Goal: Transaction & Acquisition: Book appointment/travel/reservation

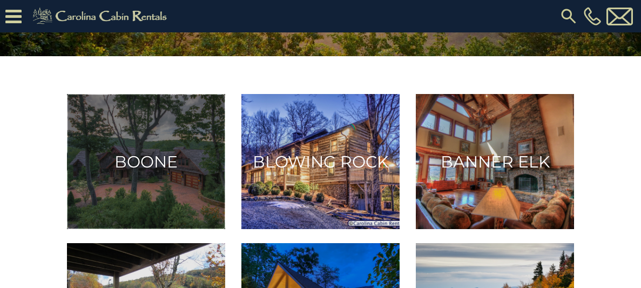
click at [141, 170] on h3 "Boone" at bounding box center [145, 162] width 142 height 20
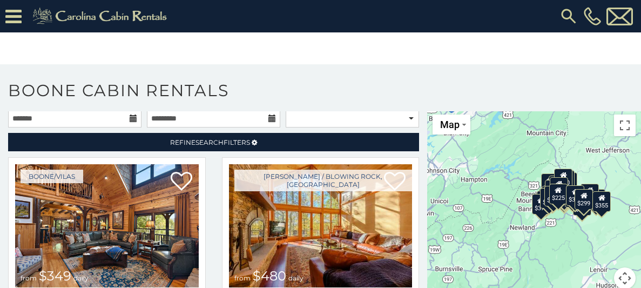
click at [133, 117] on icon at bounding box center [134, 118] width 8 height 8
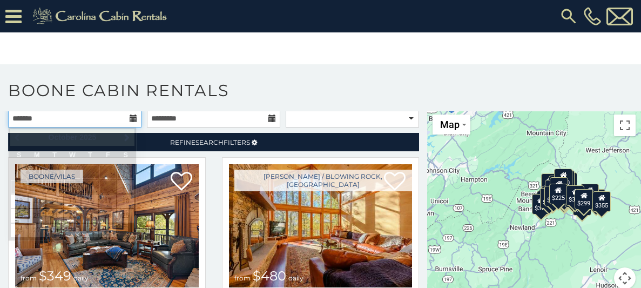
click at [46, 117] on input "text" at bounding box center [74, 118] width 133 height 18
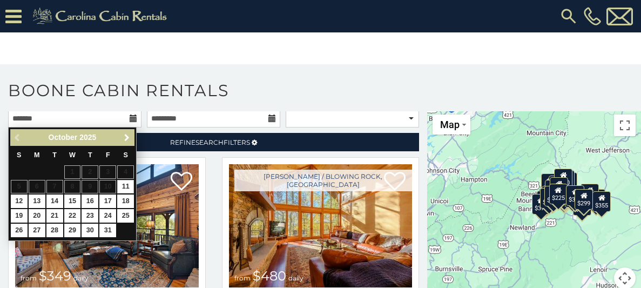
click at [124, 138] on span "Next" at bounding box center [127, 137] width 9 height 9
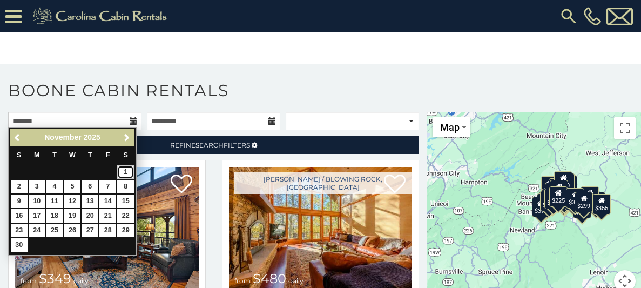
click at [127, 171] on link "1" at bounding box center [125, 171] width 17 height 13
type input "**********"
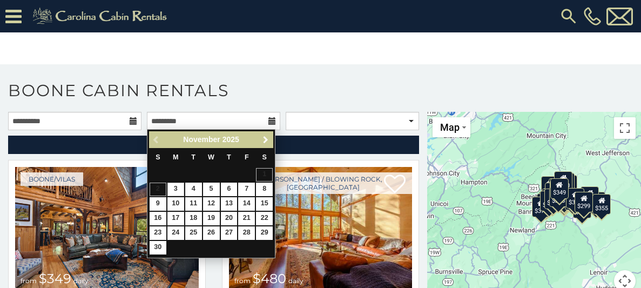
click at [265, 140] on span "Next" at bounding box center [265, 139] width 9 height 9
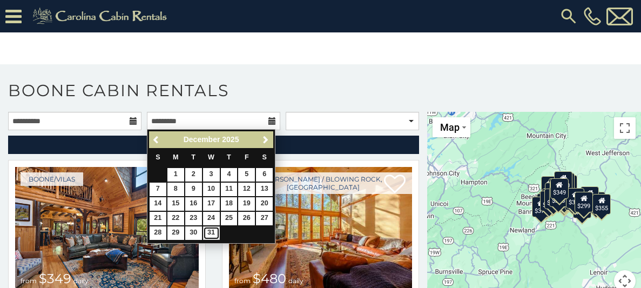
click at [209, 230] on link "31" at bounding box center [211, 232] width 17 height 13
type input "**********"
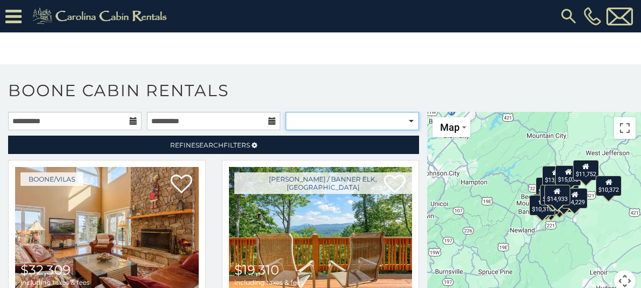
click at [409, 121] on select "**********" at bounding box center [352, 121] width 133 height 18
select select "**********"
click at [286, 112] on select "**********" at bounding box center [352, 121] width 133 height 18
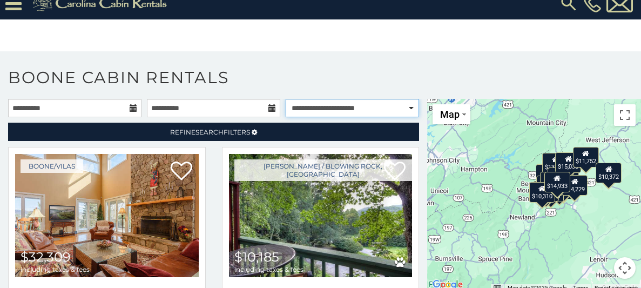
scroll to position [13, 0]
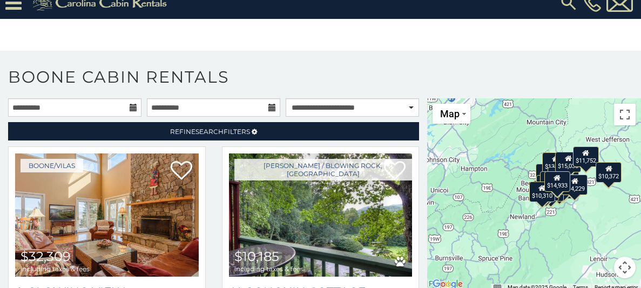
click at [261, 53] on section "**********" at bounding box center [320, 169] width 641 height 237
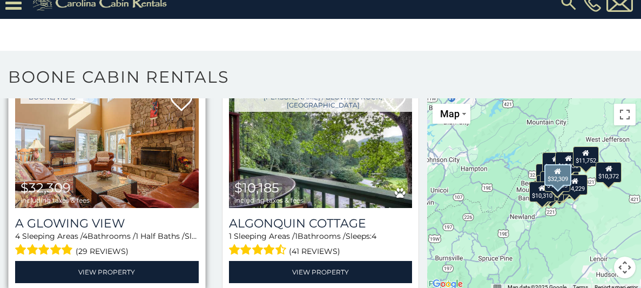
scroll to position [67, 0]
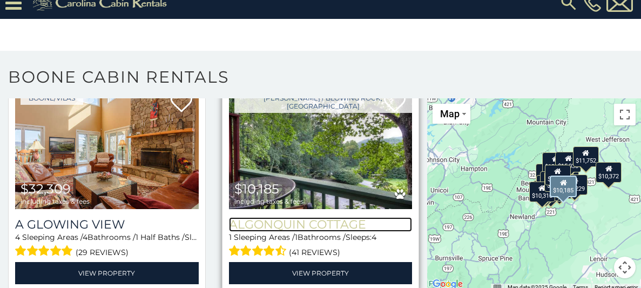
click at [313, 220] on h3 "Algonquin Cottage" at bounding box center [321, 224] width 184 height 15
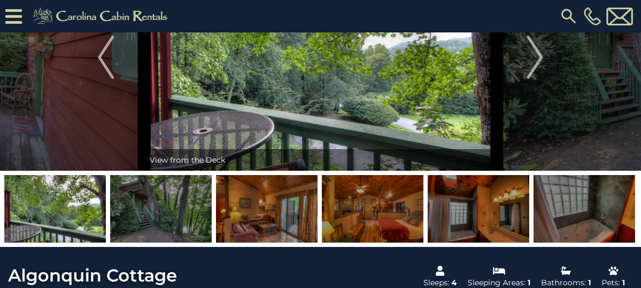
click at [391, 216] on img at bounding box center [372, 208] width 101 height 67
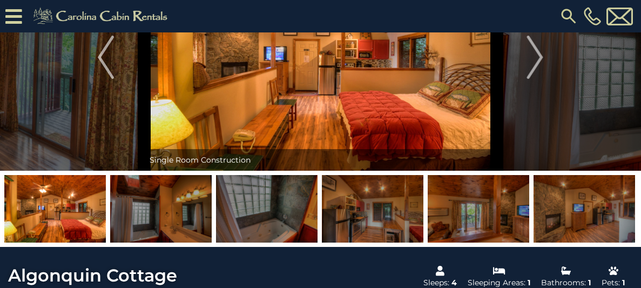
click at [391, 216] on img at bounding box center [372, 208] width 101 height 67
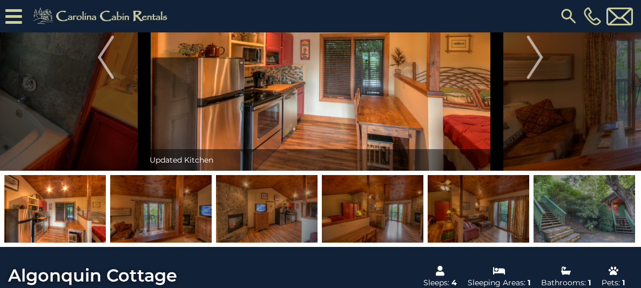
click at [391, 215] on img at bounding box center [372, 208] width 101 height 67
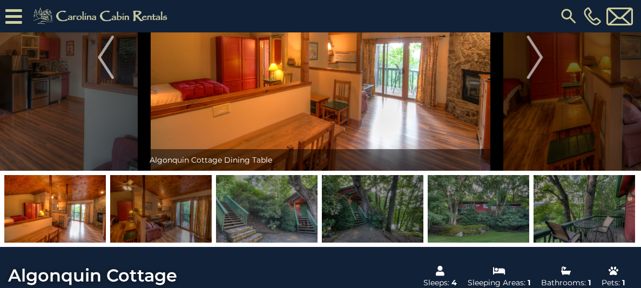
click at [309, 218] on img at bounding box center [266, 208] width 101 height 67
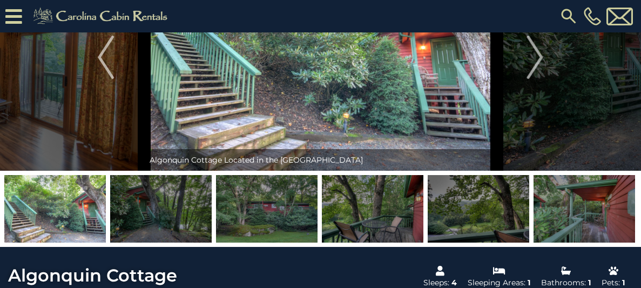
click at [283, 215] on img at bounding box center [266, 208] width 101 height 67
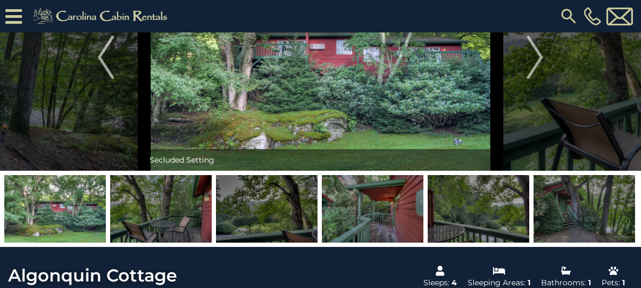
click at [283, 215] on img at bounding box center [266, 208] width 101 height 67
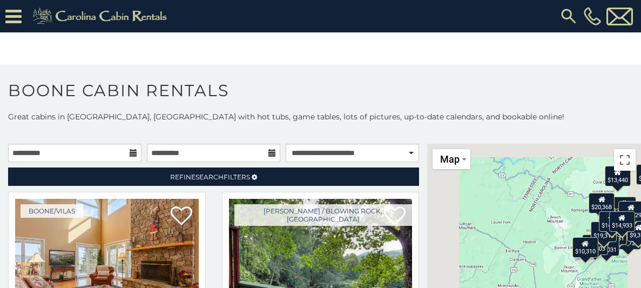
scroll to position [13, 0]
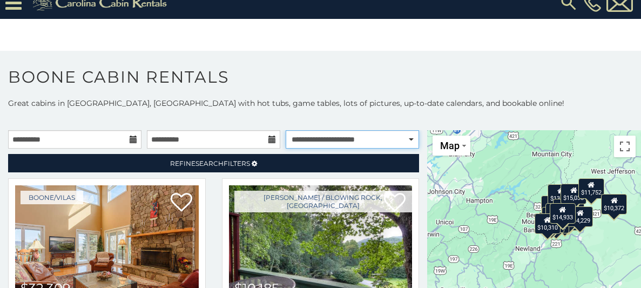
click at [410, 139] on select "**********" at bounding box center [352, 139] width 133 height 18
select select "*********"
click at [286, 130] on select "**********" at bounding box center [352, 139] width 133 height 18
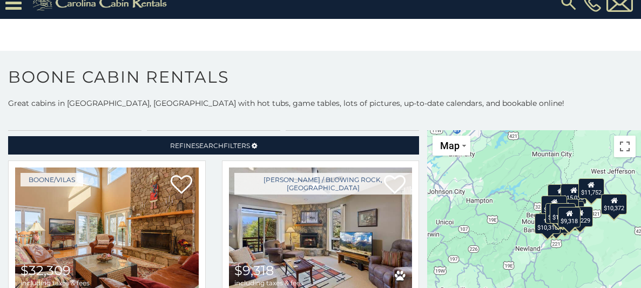
click at [514, 201] on div "$32,309 $9,318 $9,731 $10,185 $11,728 $13,440 $13,452 $15,035 $15,803 $16,031 $…" at bounding box center [534, 226] width 214 height 193
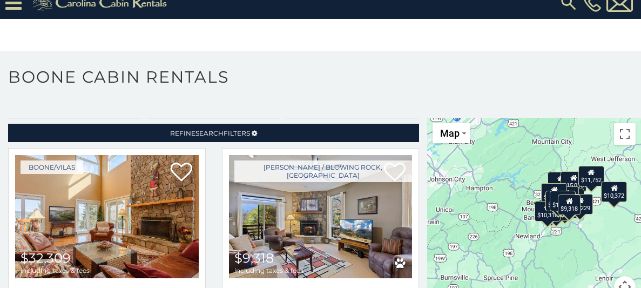
scroll to position [35, 0]
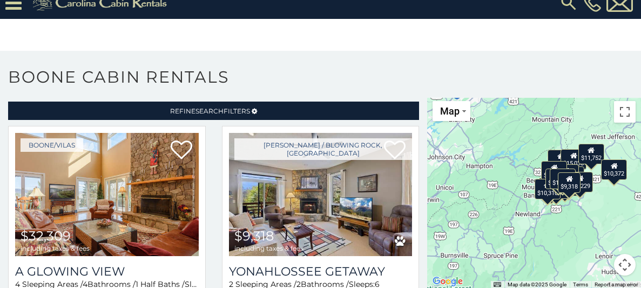
click at [629, 266] on button "Map camera controls" at bounding box center [625, 265] width 22 height 22
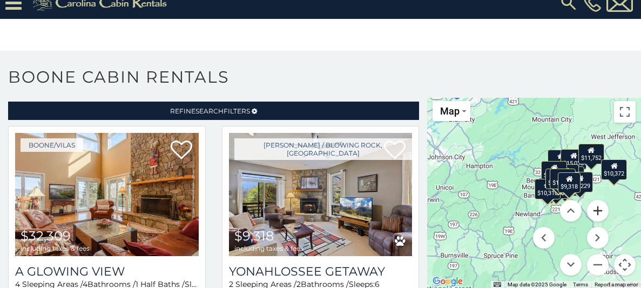
click at [600, 213] on button "Zoom in" at bounding box center [598, 211] width 22 height 22
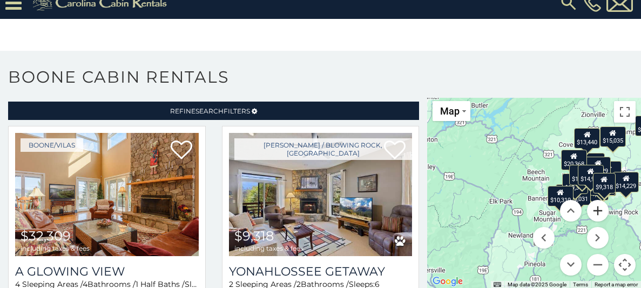
click at [600, 212] on button "Zoom in" at bounding box center [598, 211] width 22 height 22
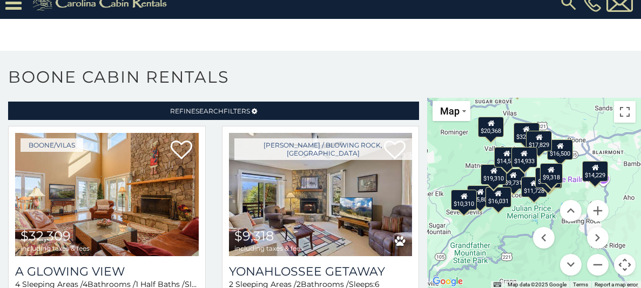
drag, startPoint x: 573, startPoint y: 158, endPoint x: 448, endPoint y: 148, distance: 125.6
click at [448, 148] on div "$32,309 $9,318 $9,731 $10,185 $11,728 $13,440 $13,452 $15,035 $15,803 $16,031 $…" at bounding box center [534, 192] width 214 height 193
click at [597, 217] on button "Zoom in" at bounding box center [598, 211] width 22 height 22
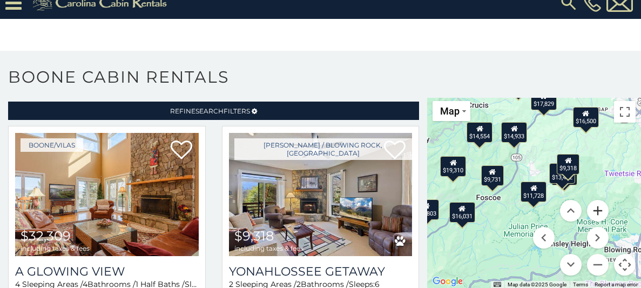
click at [597, 211] on button "Zoom in" at bounding box center [598, 211] width 22 height 22
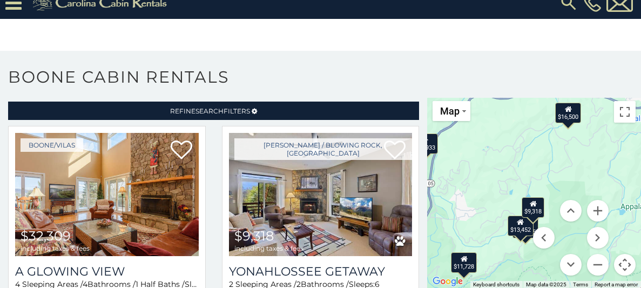
drag, startPoint x: 534, startPoint y: 151, endPoint x: 464, endPoint y: 203, distance: 87.1
click at [464, 203] on div "$32,309 $9,318 $9,731 $10,185 $11,728 $13,440 $13,452 $15,035 $15,803 $16,031 $…" at bounding box center [534, 192] width 214 height 193
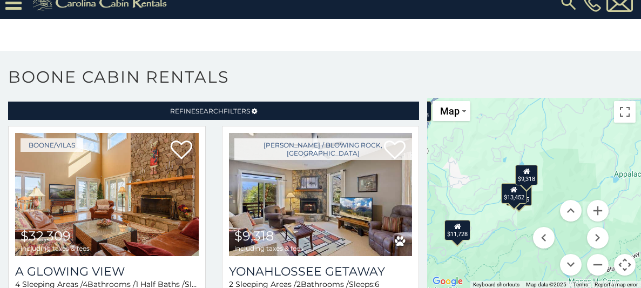
drag, startPoint x: 569, startPoint y: 196, endPoint x: 562, endPoint y: 162, distance: 34.6
click at [562, 162] on div "$32,309 $9,318 $9,731 $10,185 $11,728 $13,440 $13,452 $15,035 $15,803 $16,031 $…" at bounding box center [534, 192] width 214 height 193
click at [526, 180] on div "$9,318" at bounding box center [525, 173] width 23 height 21
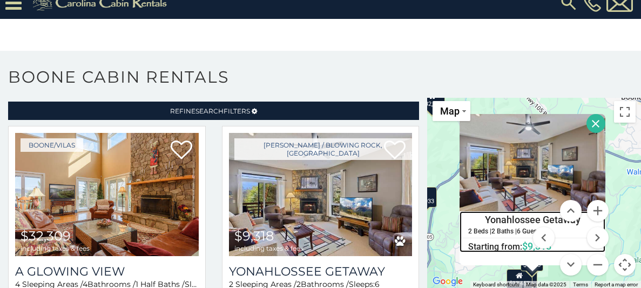
click at [526, 216] on h4 "Yonahlossee Getaway" at bounding box center [532, 220] width 145 height 16
click at [402, 53] on section "**********" at bounding box center [320, 169] width 641 height 237
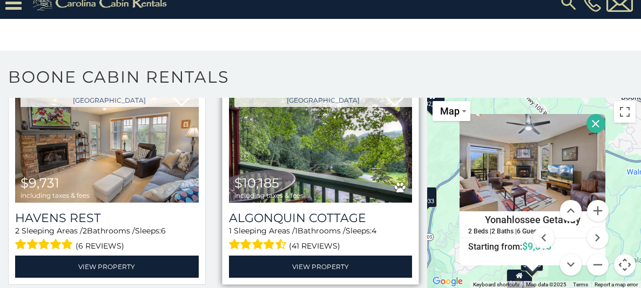
scroll to position [310, 0]
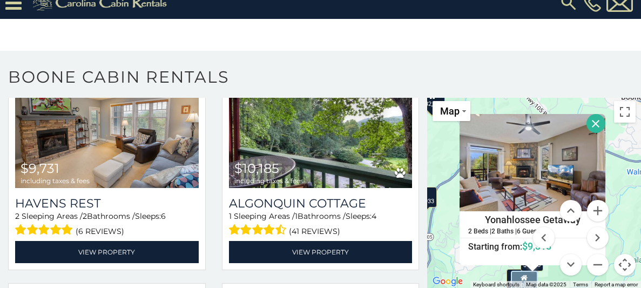
click at [612, 177] on div "$32,309 $9,318 $9,731 $10,185 $11,728 $13,440 $13,452 $15,035 $15,803 $16,031 $…" at bounding box center [534, 192] width 214 height 193
click at [595, 118] on button "Close" at bounding box center [595, 123] width 19 height 19
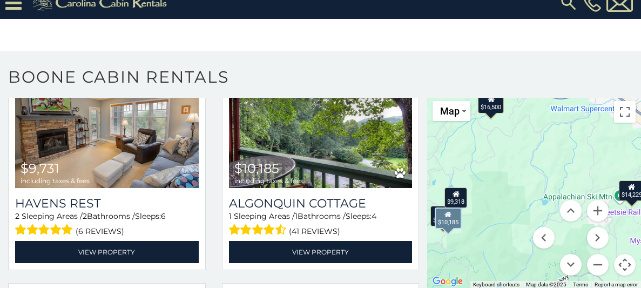
drag, startPoint x: 504, startPoint y: 191, endPoint x: 427, endPoint y: 126, distance: 99.6
click at [427, 126] on div "$32,309 $9,318 $9,731 $10,185 $11,728 $13,440 $13,452 $15,035 $15,803 $16,031 $…" at bounding box center [534, 192] width 214 height 193
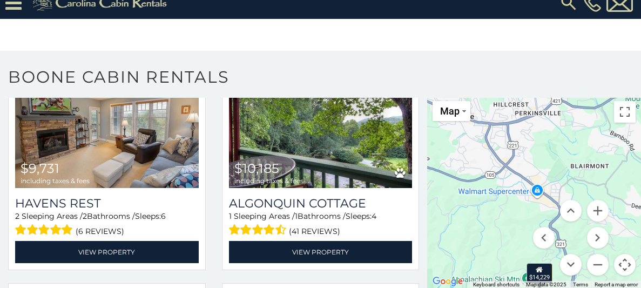
drag, startPoint x: 536, startPoint y: 146, endPoint x: 443, endPoint y: 230, distance: 125.7
click at [443, 230] on div "$32,309 $9,318 $9,731 $10,185 $11,728 $13,440 $13,452 $15,035 $15,803 $16,031 $…" at bounding box center [534, 192] width 214 height 193
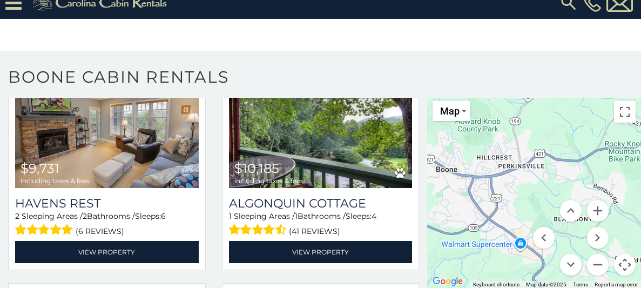
drag, startPoint x: 533, startPoint y: 168, endPoint x: 515, endPoint y: 225, distance: 59.8
click at [515, 225] on div "$32,309 $9,318 $9,731 $10,185 $11,728 $13,440 $13,452 $15,035 $15,803 $16,031 $…" at bounding box center [534, 192] width 214 height 193
click at [596, 266] on button "Zoom out" at bounding box center [598, 265] width 22 height 22
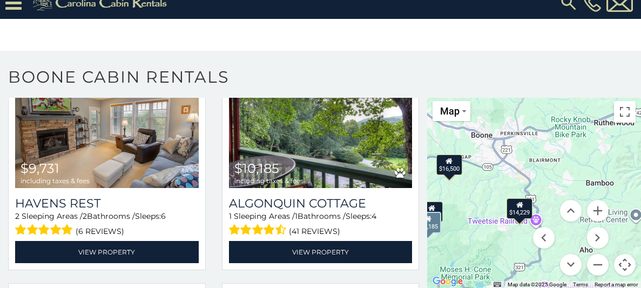
drag, startPoint x: 501, startPoint y: 230, endPoint x: 492, endPoint y: 184, distance: 47.2
click at [492, 184] on div "$32,309 $9,318 $9,731 $10,185 $11,728 $13,440 $13,452 $15,035 $15,803 $16,031 $…" at bounding box center [534, 192] width 214 height 193
click at [522, 209] on div "$14,229" at bounding box center [519, 208] width 26 height 21
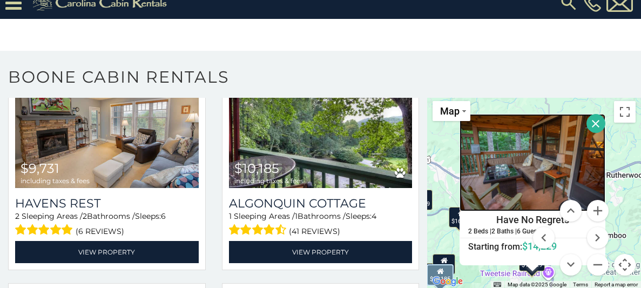
click at [515, 179] on img at bounding box center [532, 162] width 146 height 97
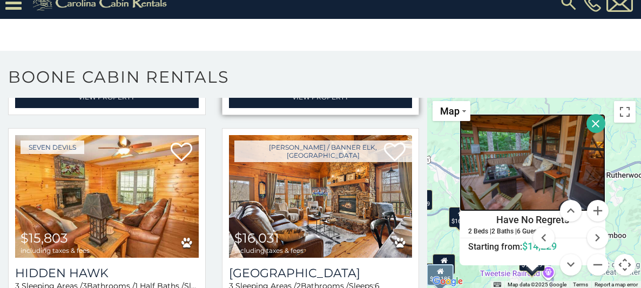
scroll to position [937, 0]
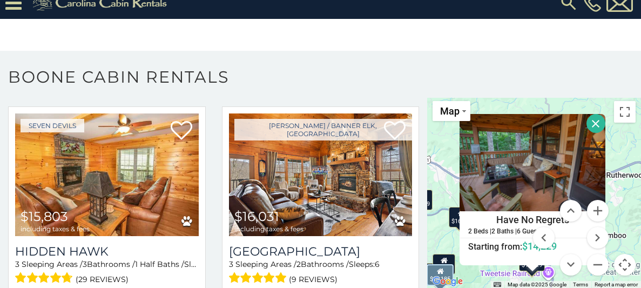
click at [622, 162] on div "$32,309 $9,318 $9,731 $10,185 $11,728 $13,440 $13,452 $15,035 $15,803 $16,031 $…" at bounding box center [534, 192] width 214 height 193
click at [600, 124] on button "Close" at bounding box center [595, 123] width 19 height 19
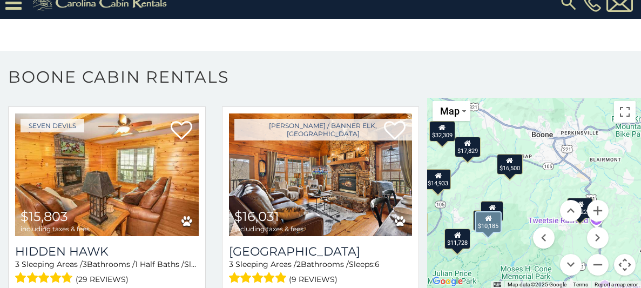
drag, startPoint x: 475, startPoint y: 165, endPoint x: 526, endPoint y: 110, distance: 74.5
click at [526, 110] on div "$32,309 $9,318 $9,731 $10,185 $11,728 $13,440 $13,452 $15,035 $15,803 $16,031 $…" at bounding box center [534, 192] width 214 height 193
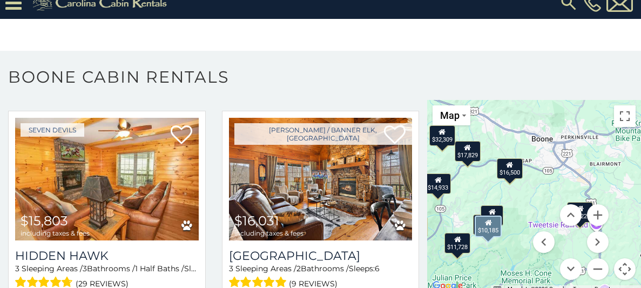
scroll to position [35, 0]
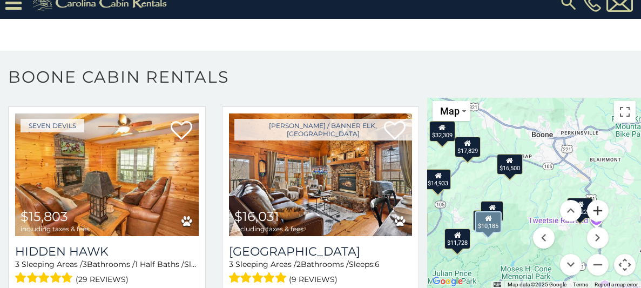
click at [595, 209] on button "Zoom in" at bounding box center [598, 211] width 22 height 22
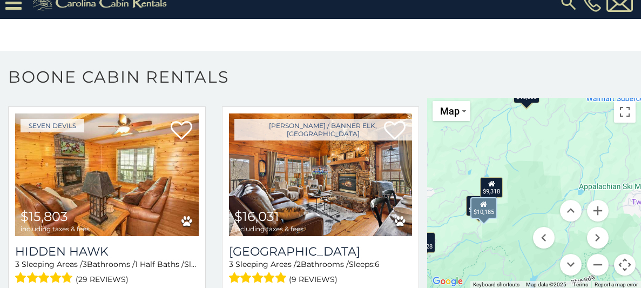
drag, startPoint x: 498, startPoint y: 212, endPoint x: 541, endPoint y: 157, distance: 69.6
click at [541, 157] on div "$32,309 $9,318 $9,731 $10,185 $11,728 $13,440 $13,452 $15,035 $15,803 $16,031 $…" at bounding box center [534, 192] width 214 height 193
click at [492, 188] on div "$9,318" at bounding box center [491, 186] width 23 height 21
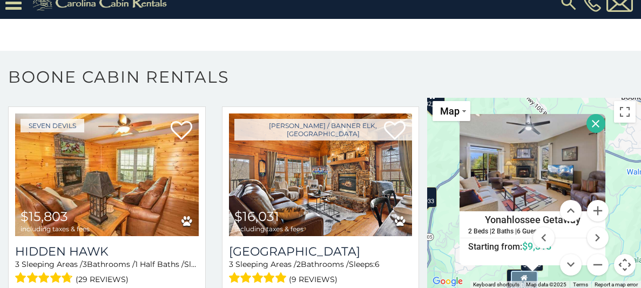
click at [623, 187] on div "$32,309 $9,318 $9,731 $10,185 $11,728 $13,440 $13,452 $15,035 $15,803 $16,031 $…" at bounding box center [534, 192] width 214 height 193
click at [592, 122] on button "Close" at bounding box center [595, 123] width 19 height 19
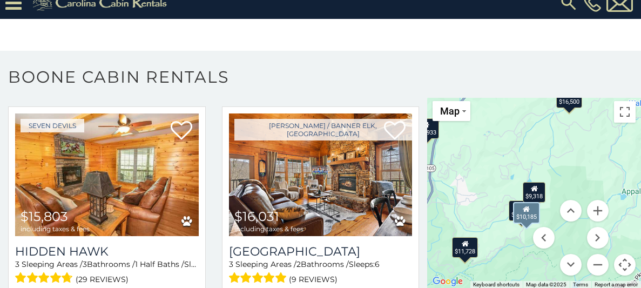
drag, startPoint x: 508, startPoint y: 234, endPoint x: 510, endPoint y: 161, distance: 73.4
click at [510, 161] on div "$32,309 $9,318 $9,731 $10,185 $11,728 $13,440 $13,452 $15,035 $15,803 $16,031 $…" at bounding box center [534, 192] width 214 height 193
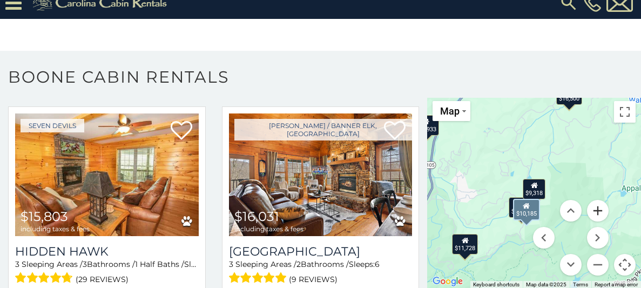
click at [596, 212] on button "Zoom in" at bounding box center [598, 211] width 22 height 22
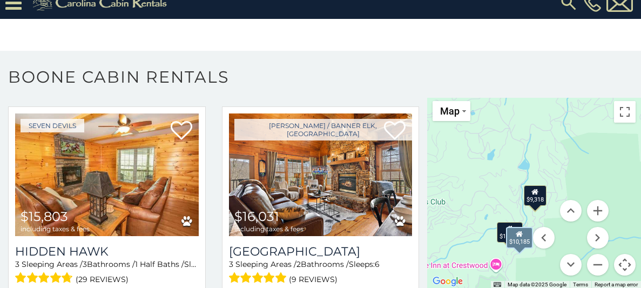
click at [502, 235] on div "$13,452" at bounding box center [510, 232] width 26 height 21
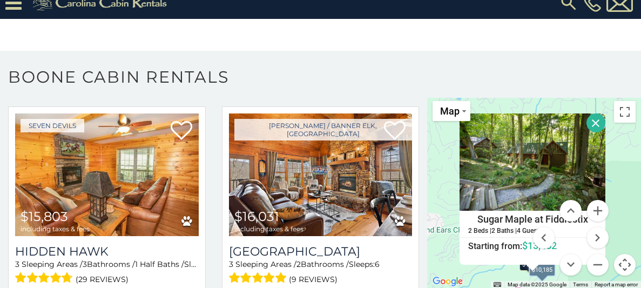
click at [596, 122] on button "Close" at bounding box center [595, 122] width 19 height 19
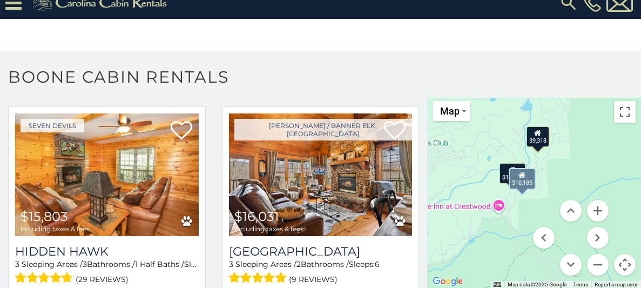
drag, startPoint x: 498, startPoint y: 207, endPoint x: 477, endPoint y: 123, distance: 86.7
click at [477, 123] on div "$32,309 $9,318 $9,731 $10,185 $11,728 $13,440 $13,452 $15,035 $15,803 $16,031 $…" at bounding box center [534, 192] width 214 height 193
click at [498, 203] on div "$32,309 $9,318 $9,731 $10,185 $11,728 $13,440 $13,452 $15,035 $15,803 $16,031 $…" at bounding box center [534, 192] width 214 height 193
click at [498, 206] on div "$32,309 $9,318 $9,731 $10,185 $11,728 $13,440 $13,452 $15,035 $15,803 $16,031 $…" at bounding box center [534, 192] width 214 height 193
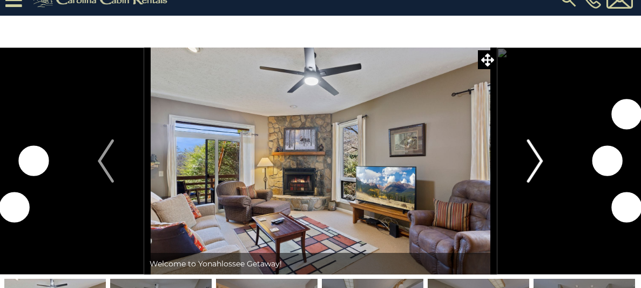
click at [540, 161] on img "Next" at bounding box center [535, 160] width 16 height 43
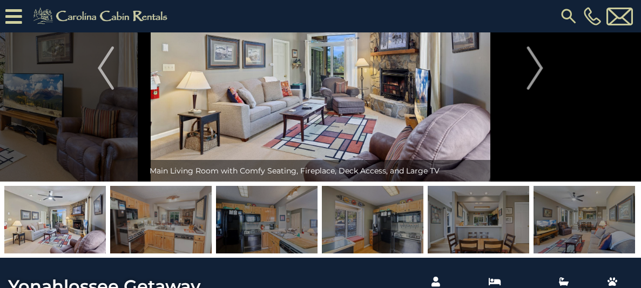
scroll to position [97, 0]
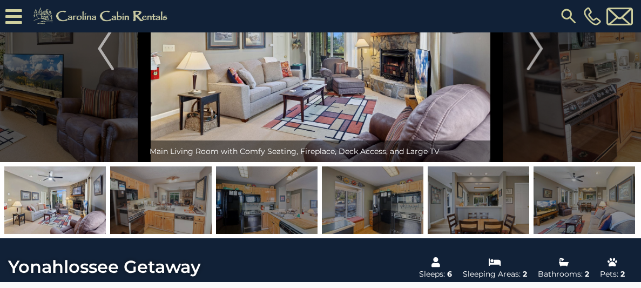
click at [509, 206] on img at bounding box center [477, 199] width 101 height 67
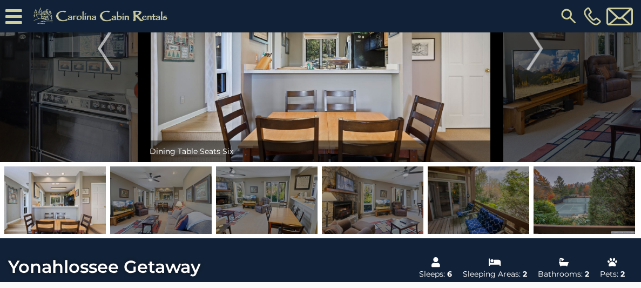
click at [511, 203] on img at bounding box center [477, 199] width 101 height 67
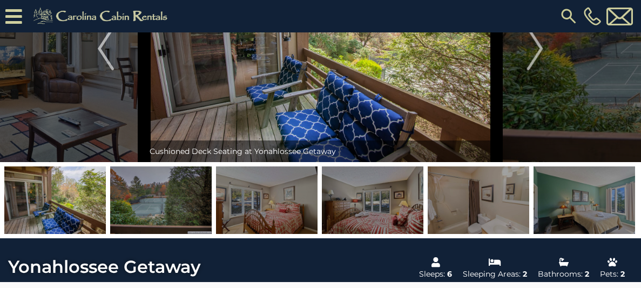
click at [567, 202] on img at bounding box center [583, 199] width 101 height 67
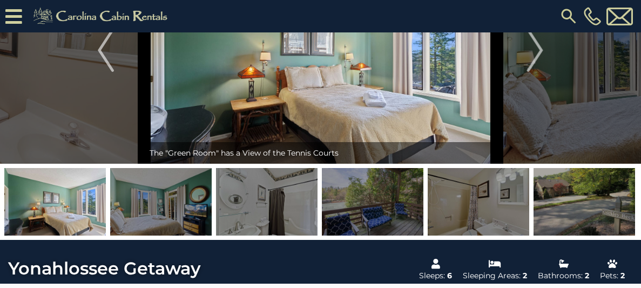
scroll to position [0, 0]
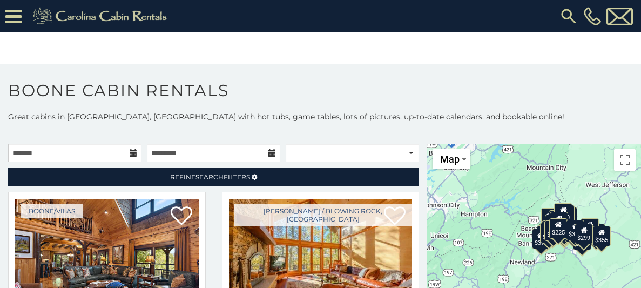
click at [133, 152] on icon at bounding box center [134, 153] width 8 height 8
click at [110, 155] on input "text" at bounding box center [74, 153] width 133 height 18
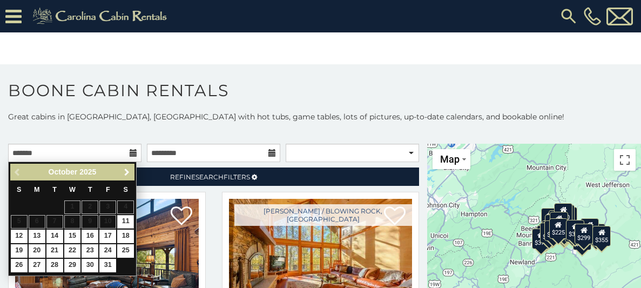
click at [125, 170] on span "Next" at bounding box center [127, 172] width 9 height 9
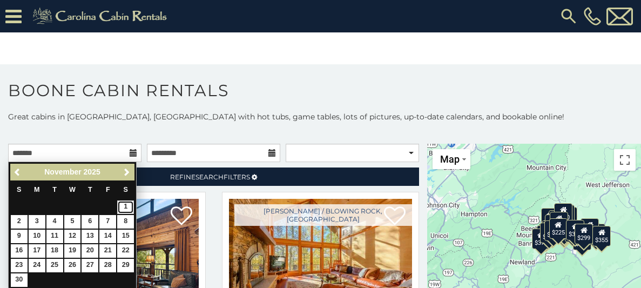
click at [123, 205] on link "1" at bounding box center [125, 206] width 17 height 13
type input "**********"
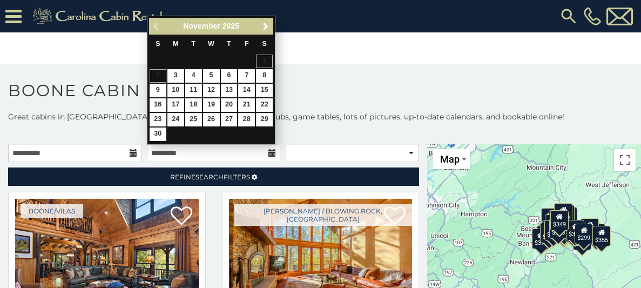
click at [266, 19] on div "Previous Next November 2025" at bounding box center [211, 26] width 124 height 17
click at [265, 28] on span "Next" at bounding box center [265, 26] width 9 height 9
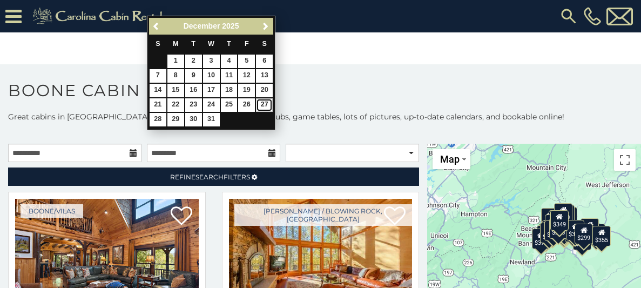
click at [265, 105] on link "27" at bounding box center [264, 104] width 17 height 13
type input "**********"
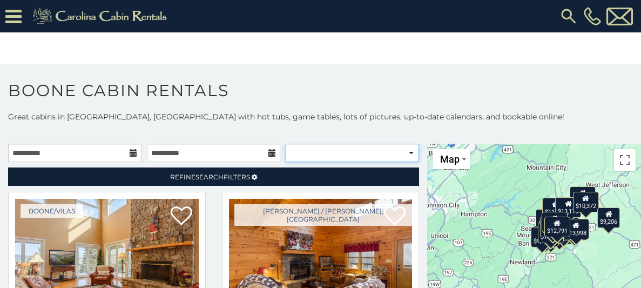
click at [412, 153] on select "**********" at bounding box center [352, 153] width 133 height 18
click at [286, 144] on select "**********" at bounding box center [352, 153] width 133 height 18
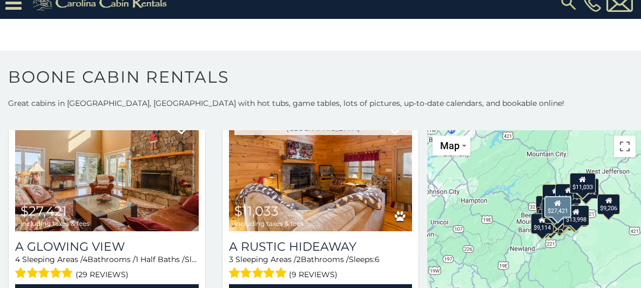
scroll to position [67, 0]
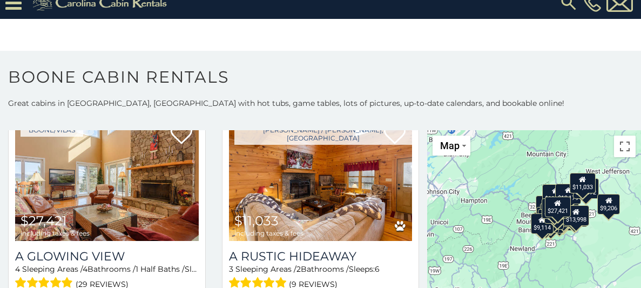
click at [605, 244] on div "$27,421 $11,033 $8,832 $11,508 $10,141 $14,564 $8,372 $8,238 $13,719 $17,449 $1…" at bounding box center [534, 226] width 214 height 193
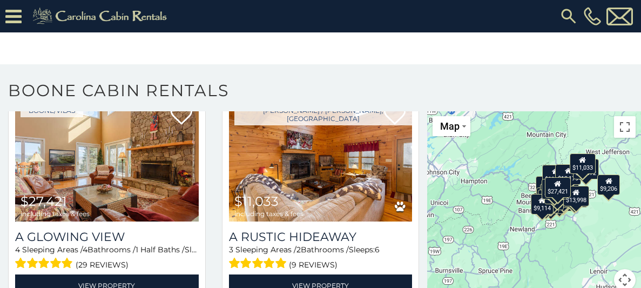
scroll to position [35, 0]
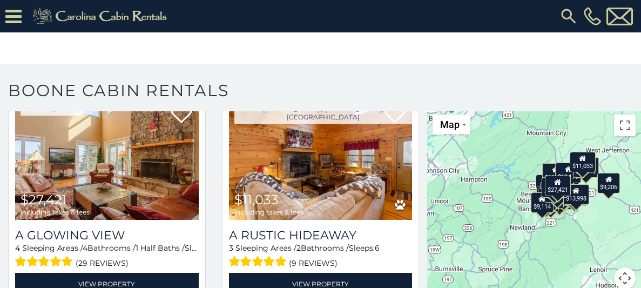
click at [624, 278] on button "Map camera controls" at bounding box center [625, 278] width 22 height 22
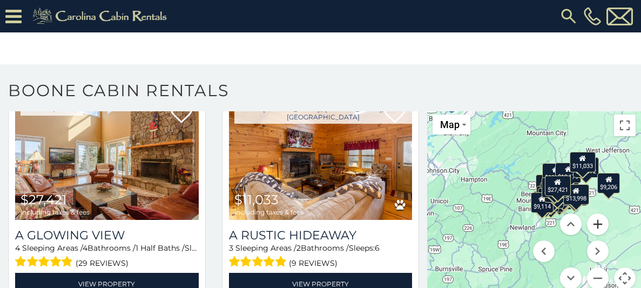
click at [600, 226] on button "Zoom in" at bounding box center [598, 224] width 22 height 22
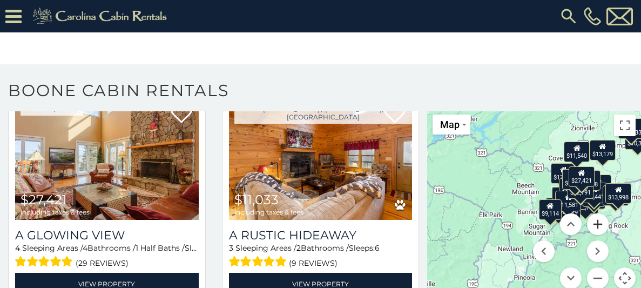
click at [600, 226] on button "Zoom in" at bounding box center [598, 224] width 22 height 22
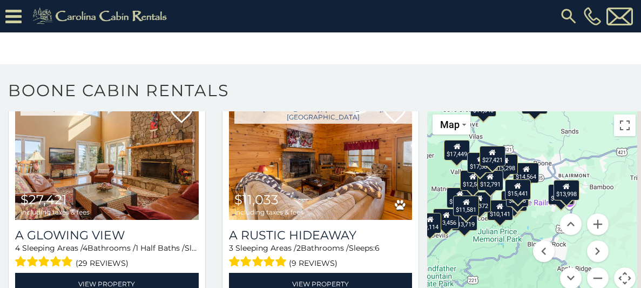
drag, startPoint x: 567, startPoint y: 179, endPoint x: 429, endPoint y: 179, distance: 137.6
click at [429, 179] on div "$27,421 $11,033 $8,832 $11,508 $10,141 $14,564 $8,372 $8,238 $13,719 $17,449 $1…" at bounding box center [534, 205] width 214 height 193
click at [597, 227] on button "Zoom in" at bounding box center [598, 224] width 22 height 22
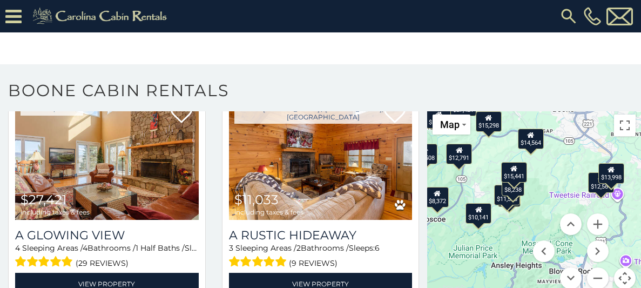
drag, startPoint x: 545, startPoint y: 180, endPoint x: 558, endPoint y: 167, distance: 18.3
click at [558, 167] on div "$27,421 $11,033 $8,832 $11,508 $10,141 $14,564 $8,372 $8,238 $13,719 $17,449 $1…" at bounding box center [534, 205] width 214 height 193
click at [597, 224] on button "Zoom in" at bounding box center [598, 224] width 22 height 22
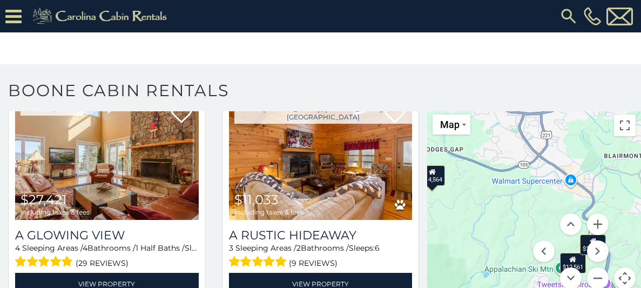
drag, startPoint x: 572, startPoint y: 162, endPoint x: 477, endPoint y: 255, distance: 133.6
click at [477, 255] on div "$27,421 $11,033 $8,832 $11,508 $10,141 $14,564 $8,372 $8,238 $13,719 $17,449 $1…" at bounding box center [534, 205] width 214 height 193
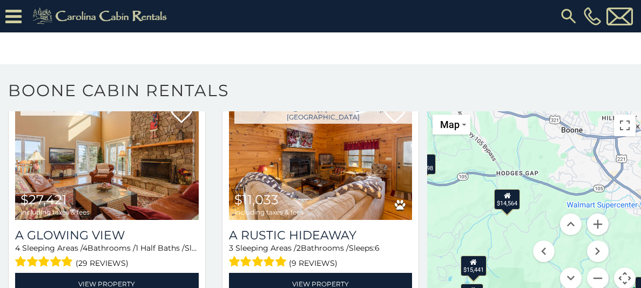
drag, startPoint x: 565, startPoint y: 154, endPoint x: 640, endPoint y: 179, distance: 79.0
click at [640, 179] on div "$27,421 $11,033 $8,832 $11,508 $10,141 $14,564 $8,372 $8,238 $13,719 $17,449 $1…" at bounding box center [534, 205] width 214 height 193
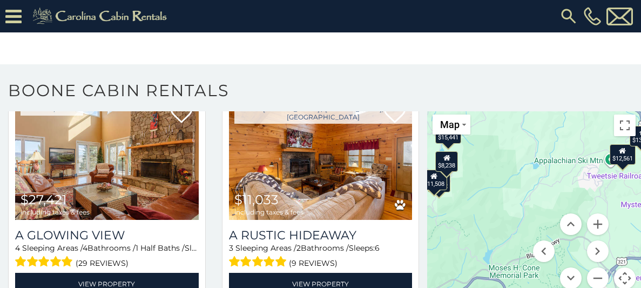
drag, startPoint x: 525, startPoint y: 234, endPoint x: 499, endPoint y: 103, distance: 133.1
click at [499, 103] on div "**********" at bounding box center [320, 190] width 641 height 221
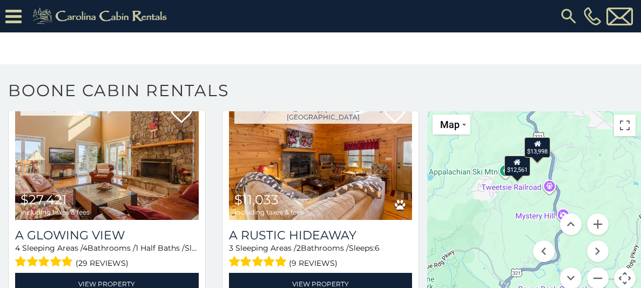
drag, startPoint x: 544, startPoint y: 200, endPoint x: 457, endPoint y: 218, distance: 88.2
click at [457, 218] on div "$27,421 $11,033 $8,832 $11,508 $10,141 $14,564 $8,372 $8,238 $13,719 $17,449 $1…" at bounding box center [534, 205] width 214 height 193
click at [522, 169] on div "$12,561" at bounding box center [517, 165] width 26 height 21
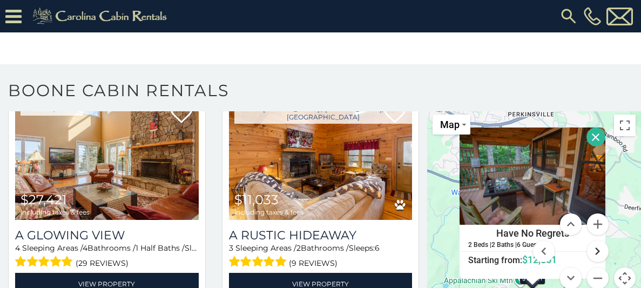
click at [596, 251] on button "Move right" at bounding box center [598, 251] width 22 height 22
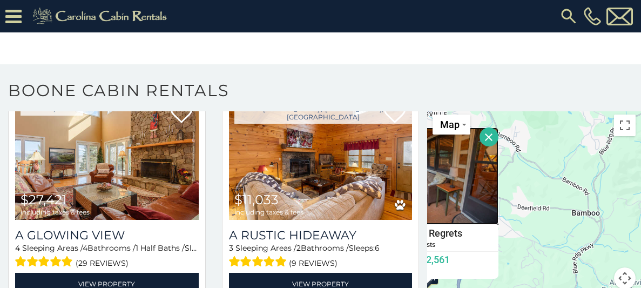
click at [458, 196] on img at bounding box center [425, 175] width 146 height 97
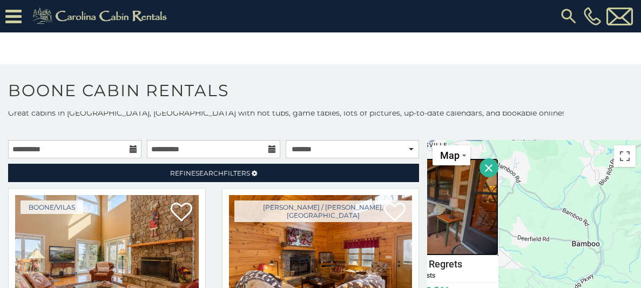
scroll to position [0, 0]
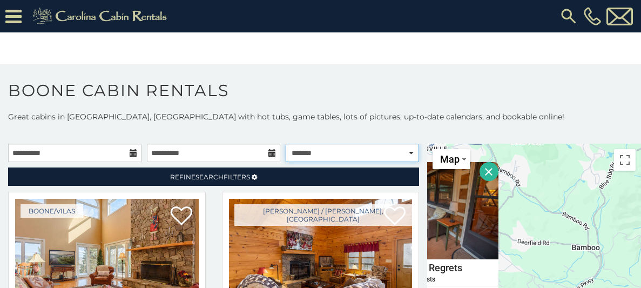
click at [324, 153] on select "**********" at bounding box center [352, 153] width 133 height 18
select select "*********"
click at [286, 144] on select "**********" at bounding box center [352, 153] width 133 height 18
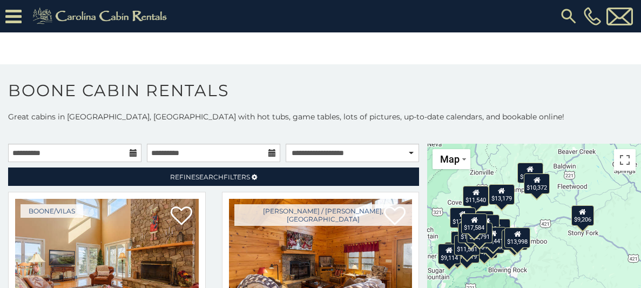
drag, startPoint x: 561, startPoint y: 221, endPoint x: 538, endPoint y: 215, distance: 24.4
click at [538, 215] on div "$27,421 $11,033 $8,238 $8,372 $8,832 $10,141 $11,508 $11,540 $13,179 $13,456 $1…" at bounding box center [534, 240] width 214 height 193
click at [626, 161] on button "Toggle fullscreen view" at bounding box center [625, 160] width 22 height 22
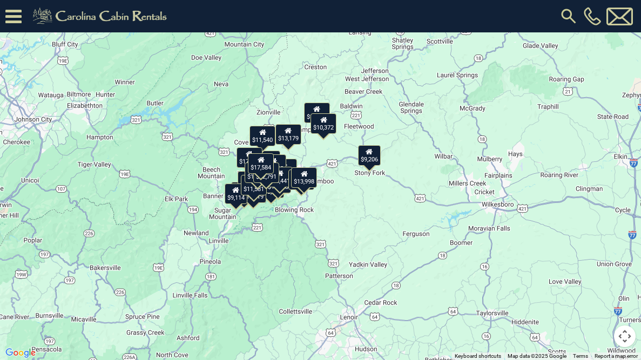
click at [622, 287] on button "Map camera controls" at bounding box center [625, 336] width 22 height 22
click at [323, 129] on div "$10,372" at bounding box center [323, 123] width 26 height 21
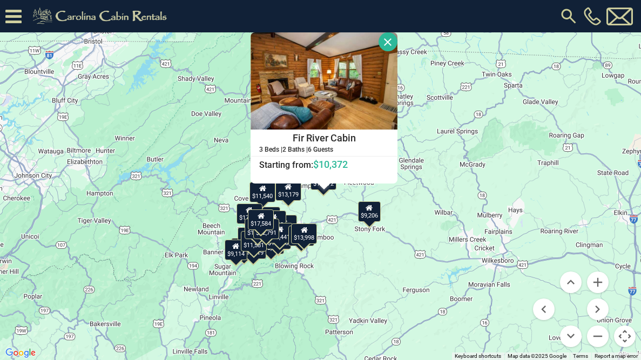
click at [409, 215] on div "$27,421 $11,033 $8,238 $8,372 $8,832 $10,141 $11,508 $11,540 $13,179 $13,456 $1…" at bounding box center [320, 180] width 641 height 360
click at [389, 40] on button "Close" at bounding box center [387, 41] width 19 height 19
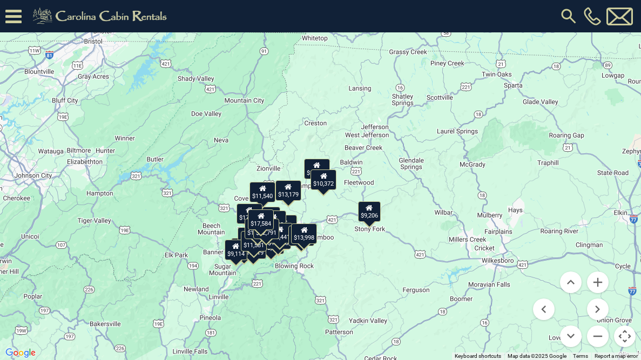
click at [319, 167] on icon at bounding box center [316, 165] width 7 height 8
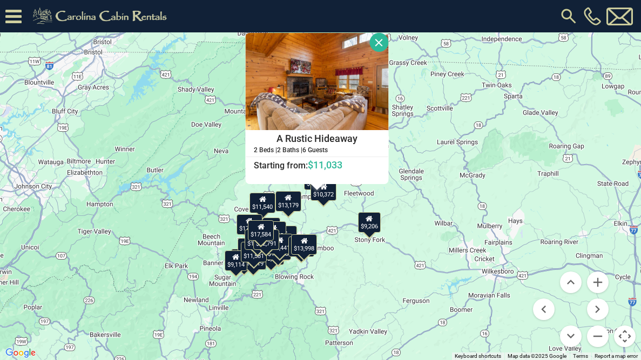
click at [375, 44] on button "Close" at bounding box center [378, 42] width 19 height 19
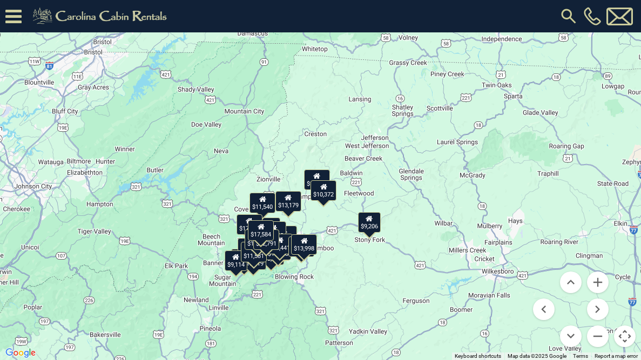
click at [254, 262] on div "$13,719" at bounding box center [253, 259] width 26 height 21
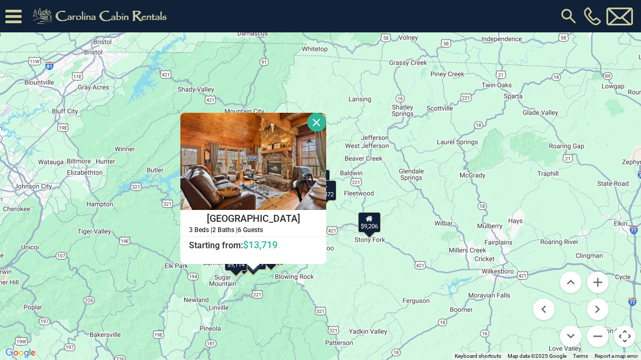
click at [314, 119] on button "Close" at bounding box center [316, 122] width 19 height 19
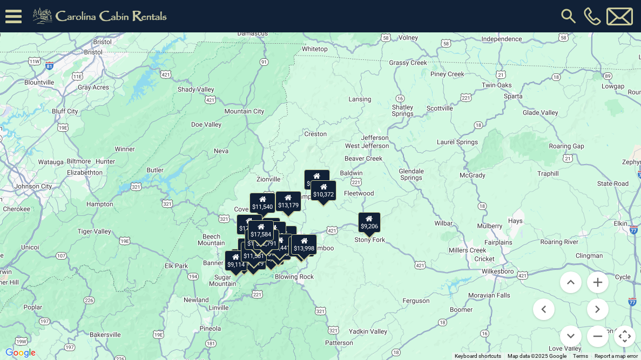
click at [235, 268] on div "$9,114" at bounding box center [235, 260] width 23 height 21
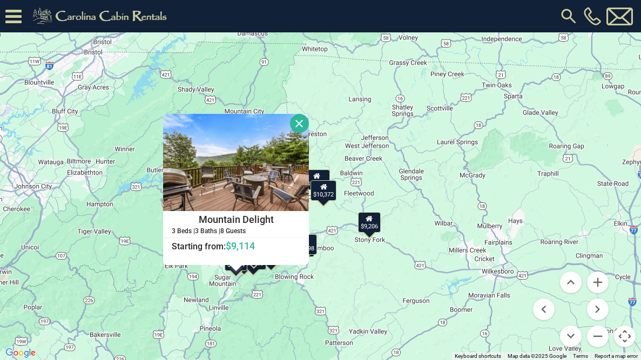
click at [301, 127] on button "Close" at bounding box center [299, 123] width 19 height 19
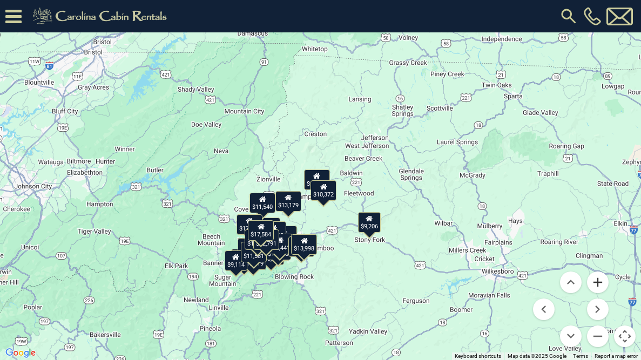
click at [600, 284] on button "Zoom in" at bounding box center [598, 282] width 22 height 22
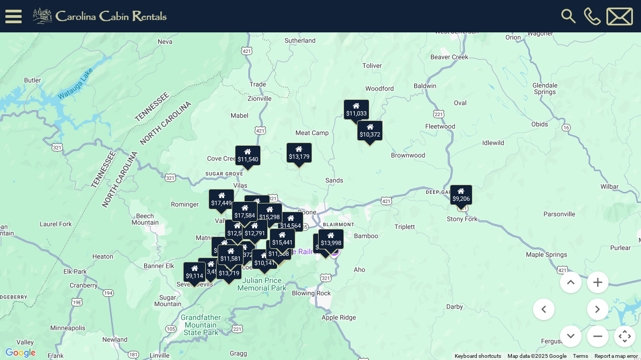
drag, startPoint x: 352, startPoint y: 278, endPoint x: 397, endPoint y: 197, distance: 93.0
click at [397, 197] on div "$27,421 $11,033 $8,238 $8,372 $8,832 $10,141 $11,508 $11,540 $13,179 $13,456 $1…" at bounding box center [320, 180] width 641 height 360
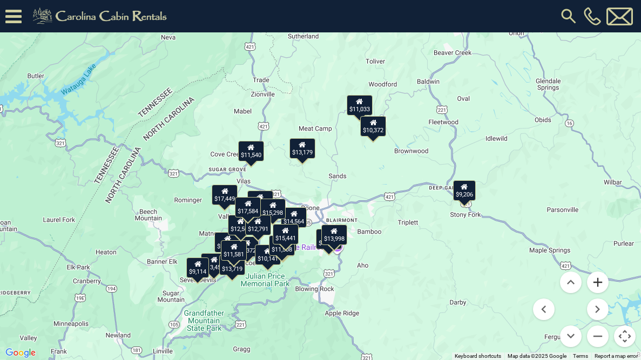
click at [599, 284] on button "Zoom in" at bounding box center [598, 282] width 22 height 22
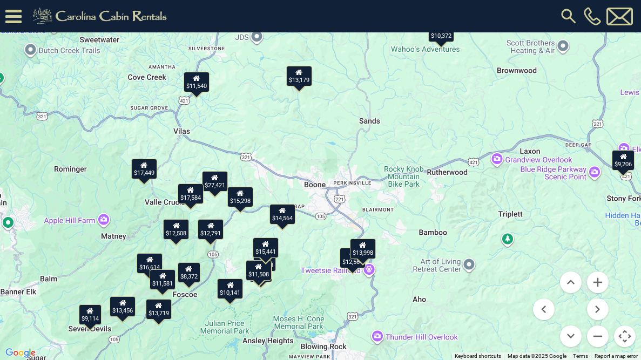
drag, startPoint x: 437, startPoint y: 266, endPoint x: 451, endPoint y: 224, distance: 44.4
click at [451, 224] on div "$27,421 $11,033 $8,238 $8,372 $8,832 $10,141 $11,508 $11,540 $13,179 $13,456 $1…" at bounding box center [320, 180] width 641 height 360
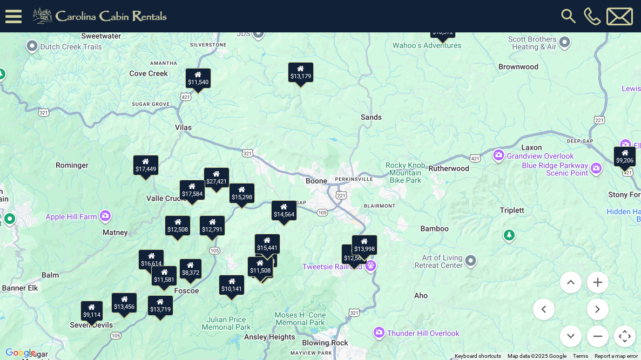
click at [228, 287] on div "$10,141" at bounding box center [232, 285] width 26 height 21
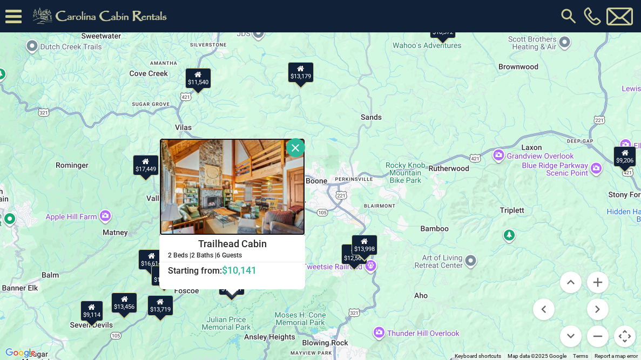
click at [257, 195] on img at bounding box center [232, 186] width 146 height 97
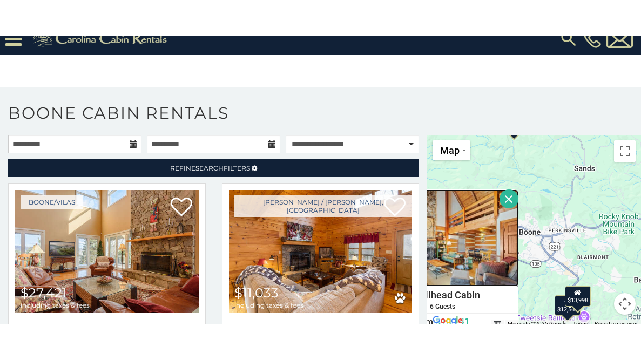
scroll to position [35, 0]
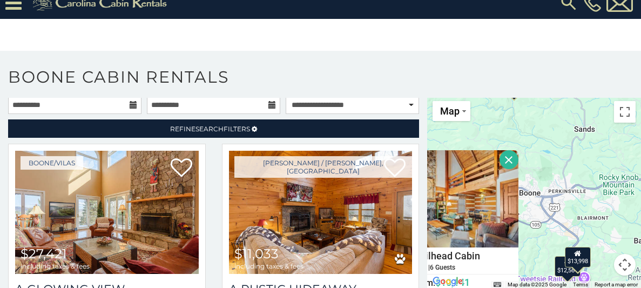
click at [585, 174] on div "$27,421 $11,033 $8,238 $8,372 $8,832 $10,141 $11,508 $11,540 $13,179 $13,456 $1…" at bounding box center [534, 192] width 214 height 193
click at [624, 118] on button "Toggle fullscreen view" at bounding box center [625, 112] width 22 height 22
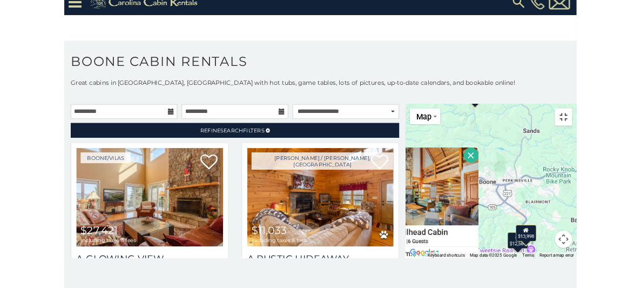
scroll to position [0, 0]
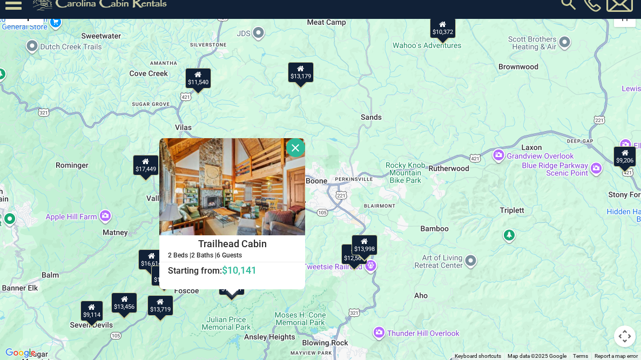
click at [324, 235] on div "$27,421 $11,033 $8,238 $8,372 $8,832 $10,141 $11,508 $11,540 $13,179 $13,456 $1…" at bounding box center [320, 180] width 641 height 360
click at [297, 143] on button "Close" at bounding box center [295, 147] width 19 height 19
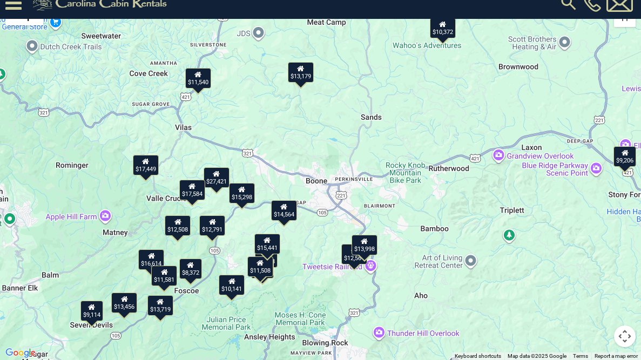
click at [233, 287] on div "$10,141" at bounding box center [232, 285] width 26 height 21
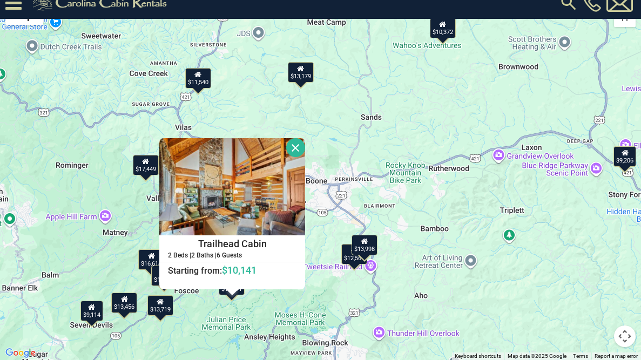
click at [232, 287] on div at bounding box center [231, 292] width 13 height 6
click at [296, 142] on button "Close" at bounding box center [295, 147] width 19 height 19
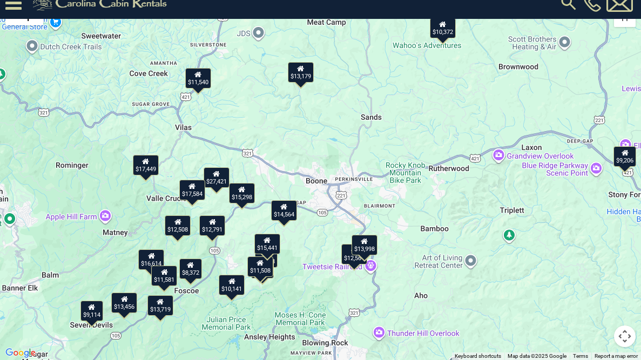
click at [259, 273] on div "$11,508" at bounding box center [260, 266] width 26 height 21
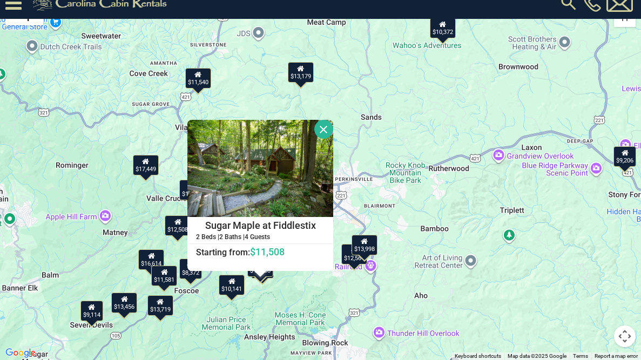
click at [323, 130] on button "Close" at bounding box center [323, 129] width 19 height 19
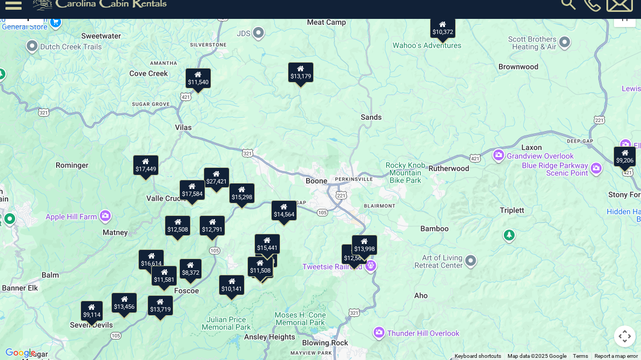
click at [296, 244] on div "$27,421 $11,033 $8,238 $8,372 $8,832 $10,141 $11,508 $11,540 $13,179 $13,456 $1…" at bounding box center [320, 180] width 641 height 360
click at [441, 36] on div "$10,372" at bounding box center [442, 27] width 26 height 21
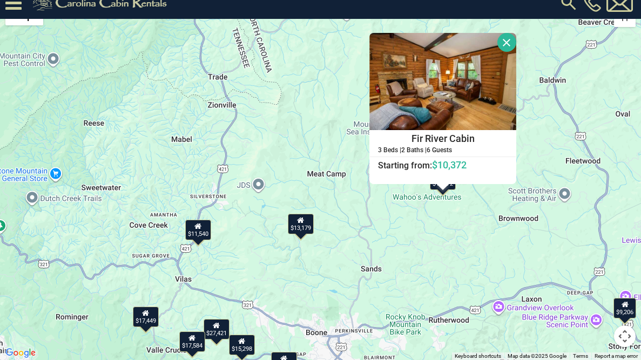
click at [506, 39] on button "Close" at bounding box center [506, 42] width 19 height 19
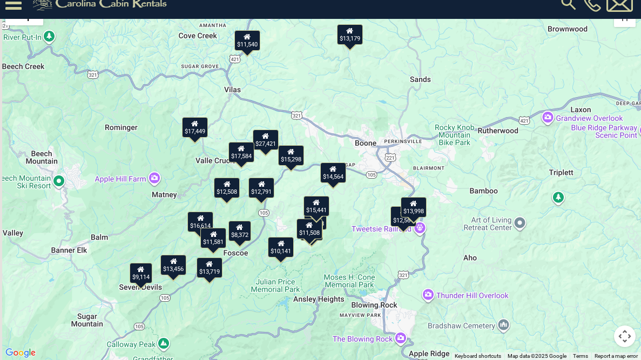
drag, startPoint x: 371, startPoint y: 229, endPoint x: 420, endPoint y: 81, distance: 155.8
click at [420, 81] on div "$27,421 $11,033 $8,238 $8,372 $8,832 $10,141 $11,508 $11,540 $13,179 $13,456 $1…" at bounding box center [320, 180] width 641 height 360
click at [622, 287] on button "Map camera controls" at bounding box center [625, 336] width 22 height 22
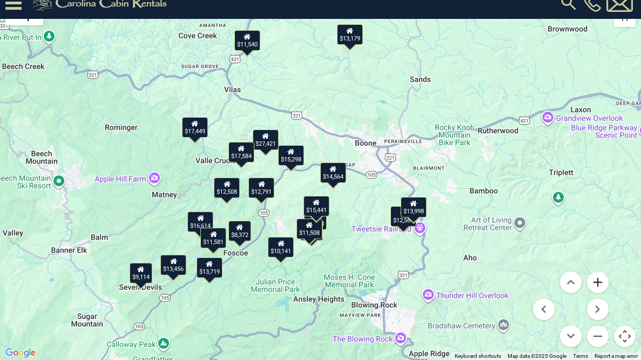
click at [598, 283] on button "Zoom in" at bounding box center [598, 282] width 22 height 22
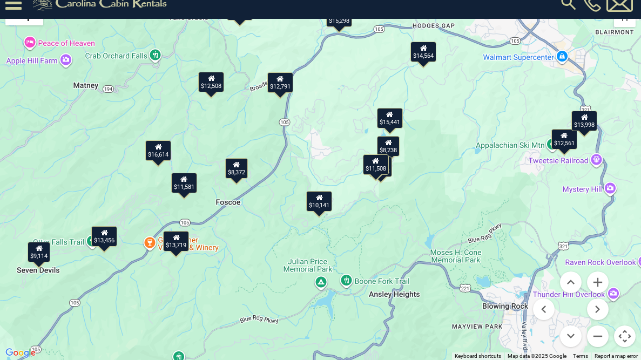
drag, startPoint x: 427, startPoint y: 271, endPoint x: 506, endPoint y: 150, distance: 145.2
click at [506, 150] on div "$27,421 $11,033 $8,238 $8,372 $8,832 $10,141 $11,508 $11,540 $13,179 $13,456 $1…" at bounding box center [320, 180] width 641 height 360
click at [35, 259] on div "$9,114" at bounding box center [39, 252] width 23 height 21
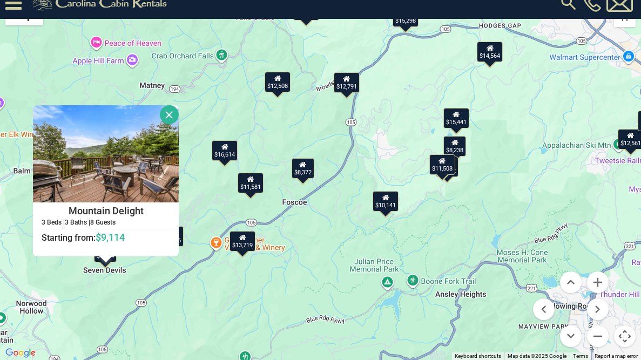
click at [170, 112] on button "Close" at bounding box center [169, 114] width 19 height 19
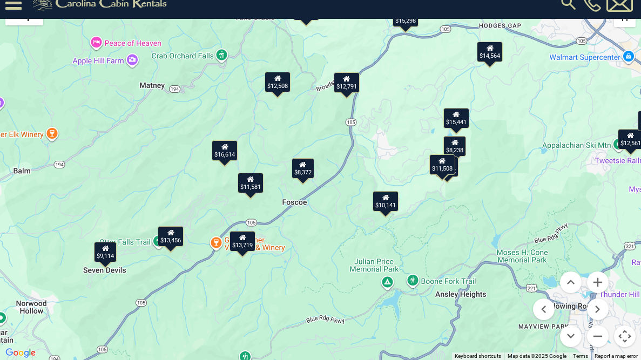
click at [627, 19] on button "Toggle fullscreen view" at bounding box center [625, 16] width 22 height 22
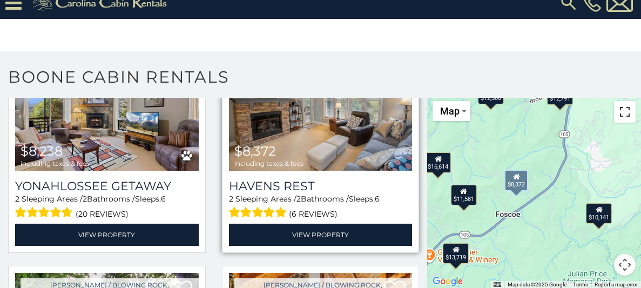
scroll to position [344, 0]
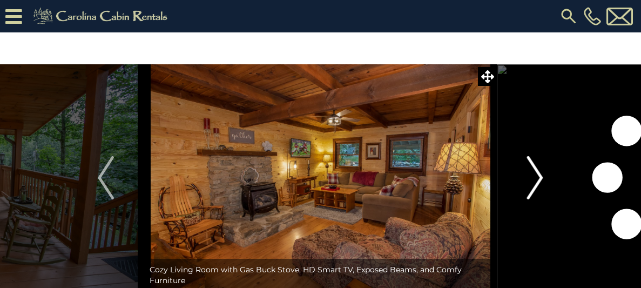
click at [542, 177] on img "Next" at bounding box center [535, 177] width 16 height 43
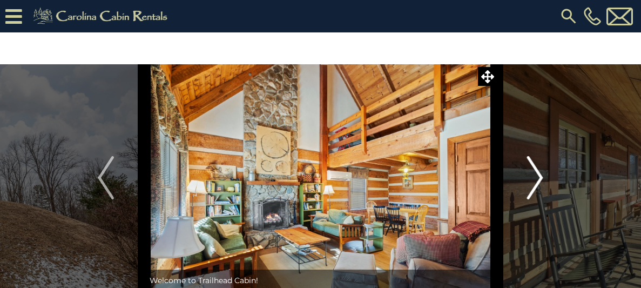
click at [541, 178] on img "Next" at bounding box center [535, 177] width 16 height 43
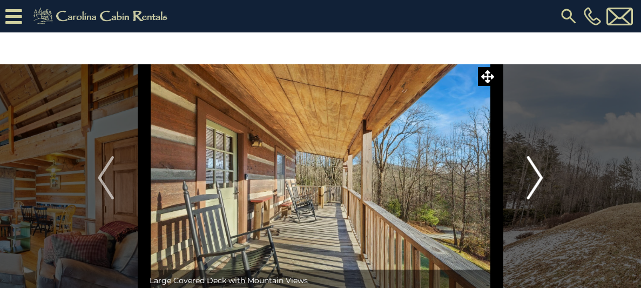
click at [541, 178] on img "Next" at bounding box center [535, 177] width 16 height 43
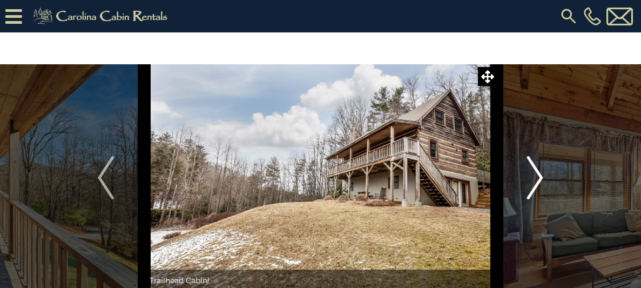
click at [540, 178] on img "Next" at bounding box center [535, 177] width 16 height 43
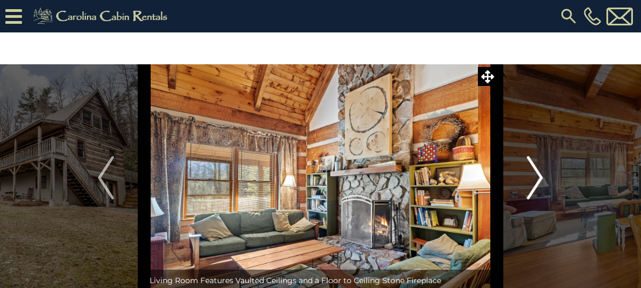
click at [540, 178] on img "Next" at bounding box center [535, 177] width 16 height 43
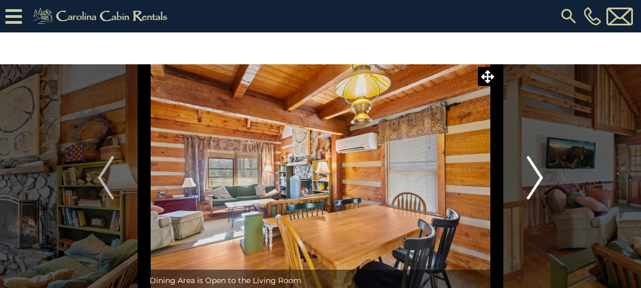
click at [540, 178] on img "Next" at bounding box center [535, 177] width 16 height 43
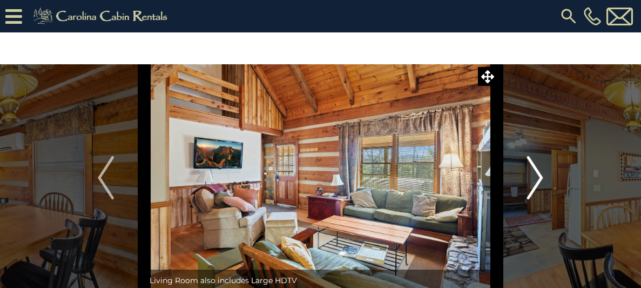
click at [540, 178] on img "Next" at bounding box center [535, 177] width 16 height 43
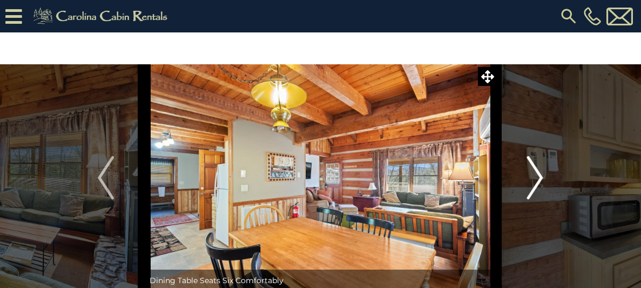
click at [540, 178] on img "Next" at bounding box center [535, 177] width 16 height 43
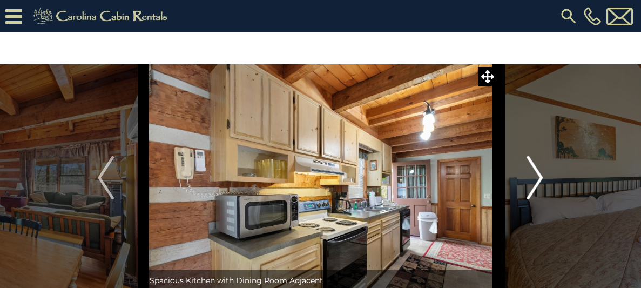
click at [540, 178] on img "Next" at bounding box center [535, 177] width 16 height 43
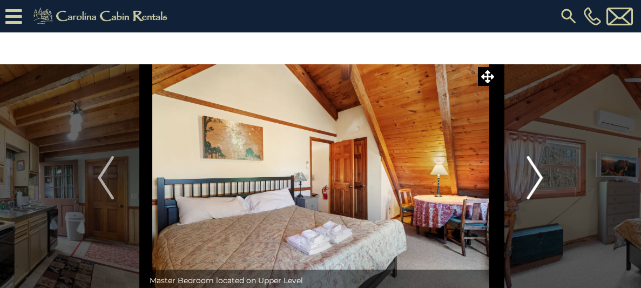
click at [540, 178] on img "Next" at bounding box center [535, 177] width 16 height 43
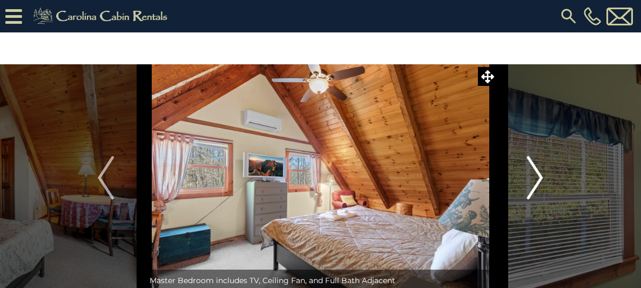
click at [540, 178] on img "Next" at bounding box center [535, 177] width 16 height 43
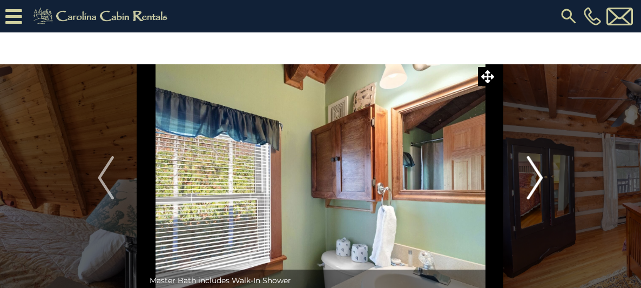
click at [540, 178] on img "Next" at bounding box center [535, 177] width 16 height 43
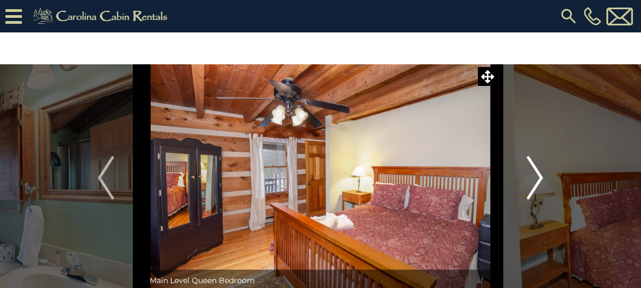
click at [540, 178] on img "Next" at bounding box center [535, 177] width 16 height 43
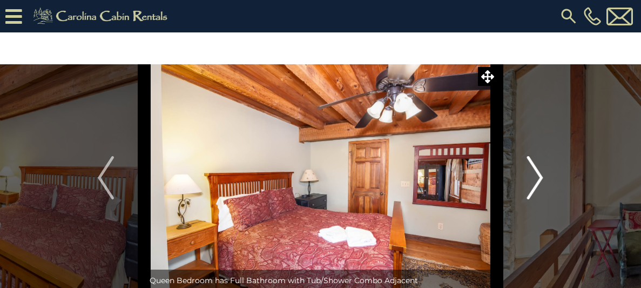
click at [540, 178] on img "Next" at bounding box center [535, 177] width 16 height 43
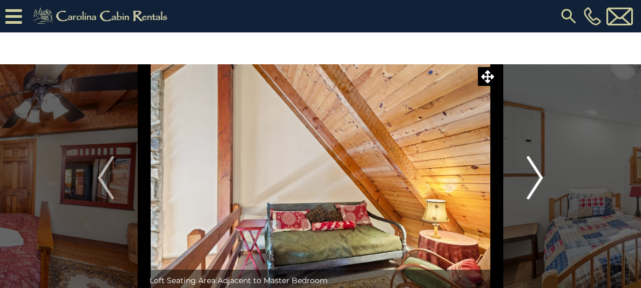
click at [540, 179] on img "Next" at bounding box center [535, 177] width 16 height 43
